Goal: Check status: Check status

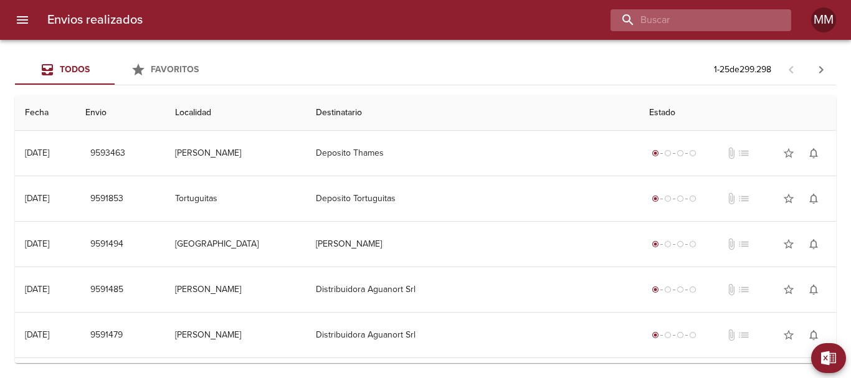
click at [716, 22] on input "buscar" at bounding box center [690, 20] width 159 height 22
paste input "9519226"
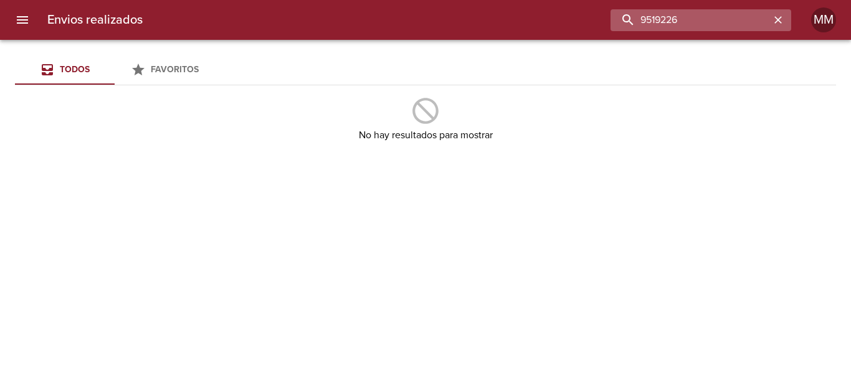
click at [649, 19] on input "9519226" at bounding box center [690, 20] width 159 height 22
click at [692, 20] on input "9519226" at bounding box center [690, 20] width 159 height 22
type input "9519226"
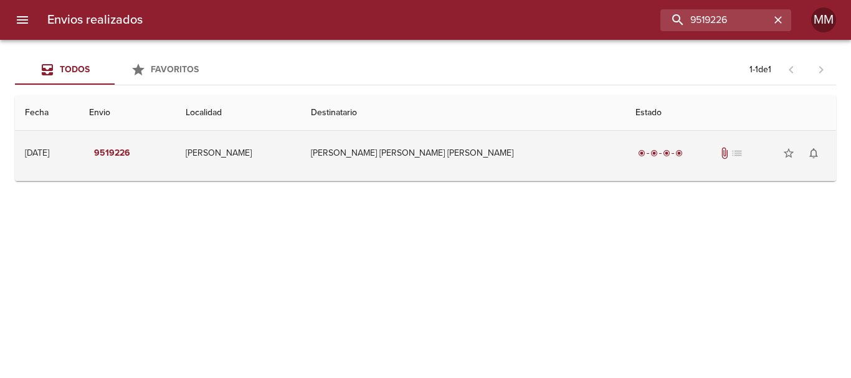
click at [417, 151] on td "[PERSON_NAME] [PERSON_NAME] [PERSON_NAME]" at bounding box center [463, 153] width 325 height 45
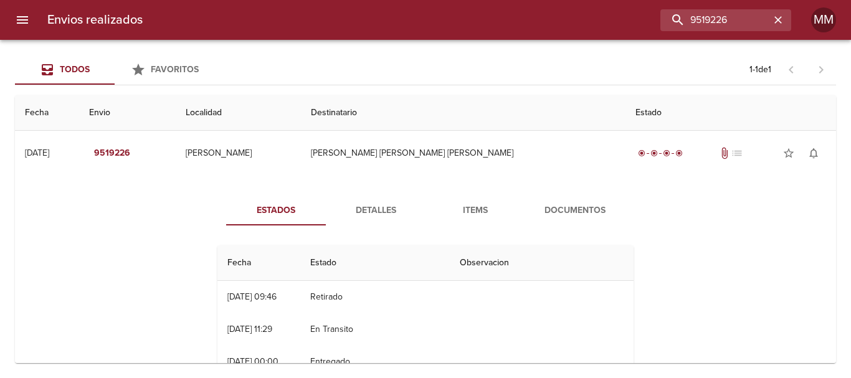
click at [371, 208] on span "Detalles" at bounding box center [375, 211] width 85 height 16
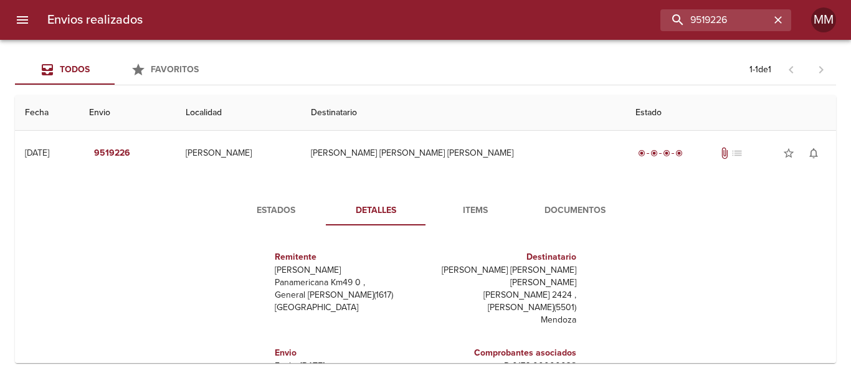
click at [475, 211] on span "Items" at bounding box center [475, 211] width 85 height 16
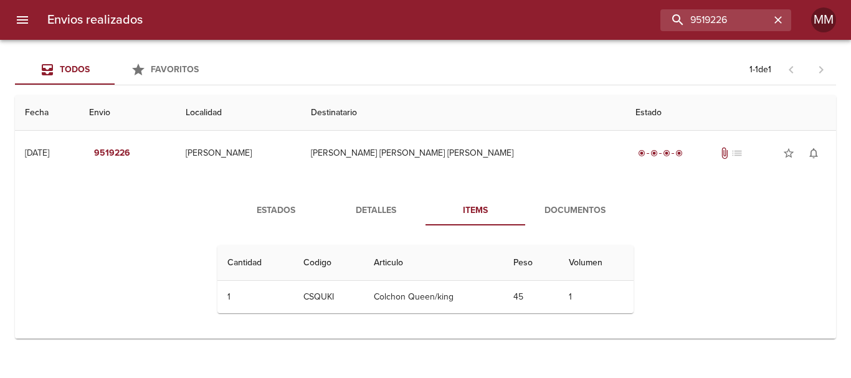
click at [575, 208] on span "Documentos" at bounding box center [575, 211] width 85 height 16
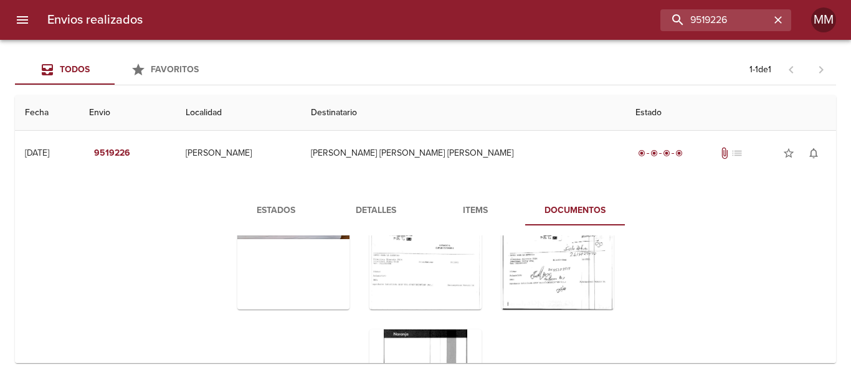
scroll to position [62, 0]
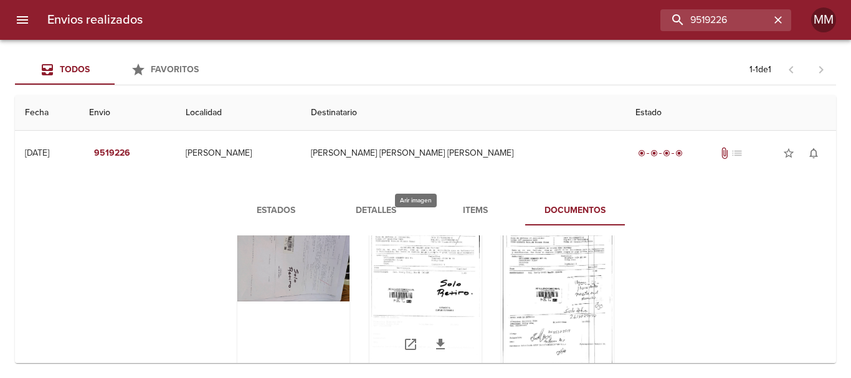
click at [422, 257] on div "Tabla de envíos del cliente" at bounding box center [425, 294] width 112 height 156
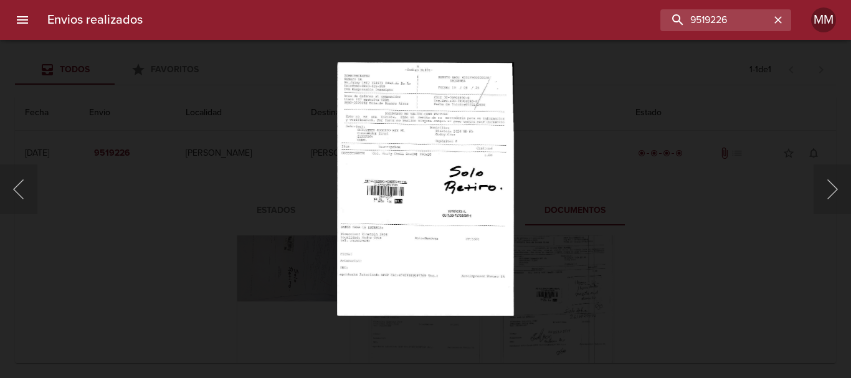
click at [238, 196] on div "Lightbox" at bounding box center [425, 189] width 851 height 378
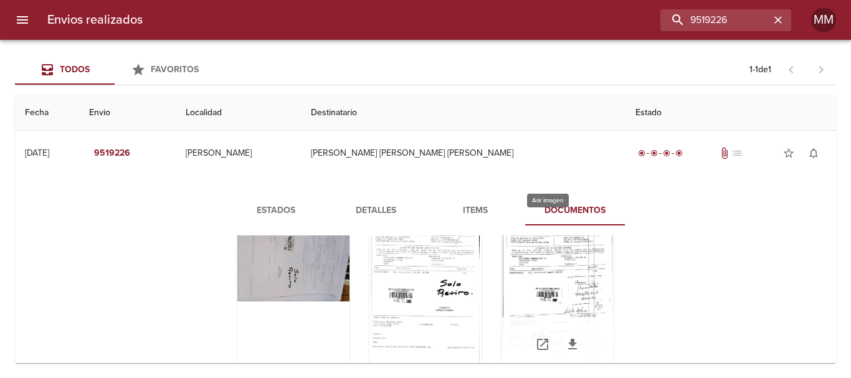
click at [554, 280] on div "Tabla de envíos del cliente" at bounding box center [558, 294] width 112 height 156
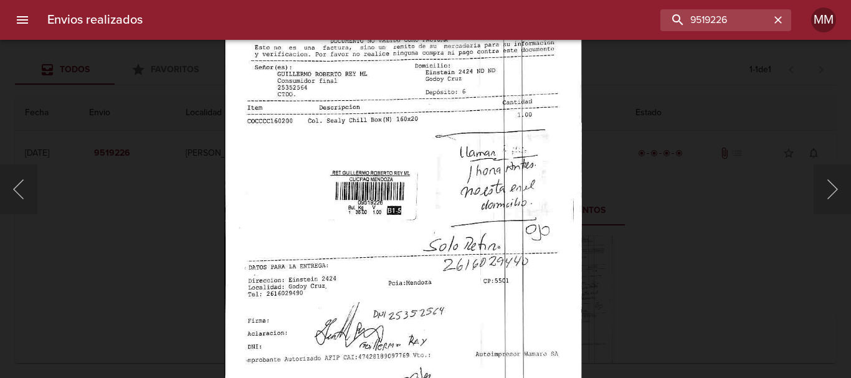
click at [89, 181] on div "Lightbox" at bounding box center [425, 189] width 851 height 378
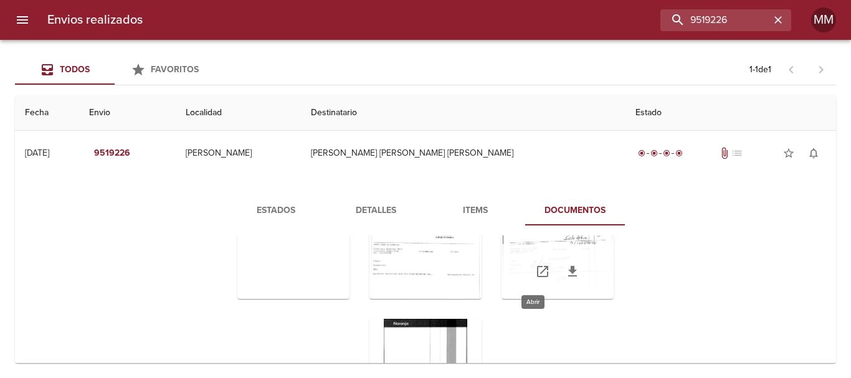
scroll to position [0, 0]
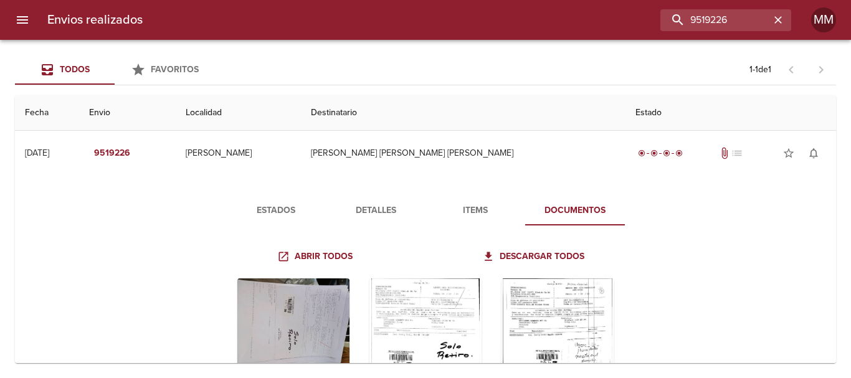
click at [170, 242] on div "Abrir todos Descargar todos" at bounding box center [426, 360] width 512 height 249
